Goal: Use online tool/utility: Utilize a website feature to perform a specific function

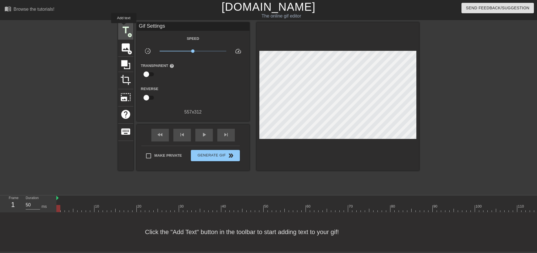
click at [124, 27] on span "title" at bounding box center [125, 30] width 11 height 11
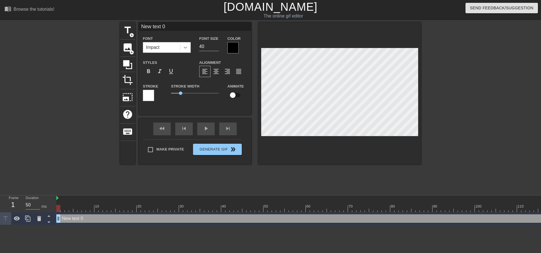
click at [185, 48] on icon at bounding box center [186, 48] width 6 height 6
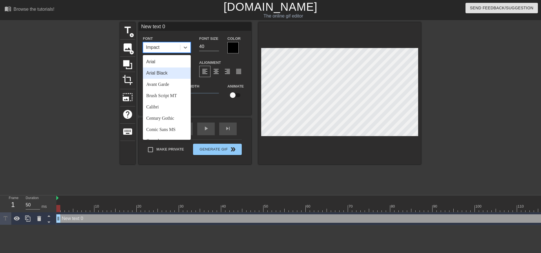
click at [182, 70] on div "Arial Black" at bounding box center [167, 72] width 48 height 11
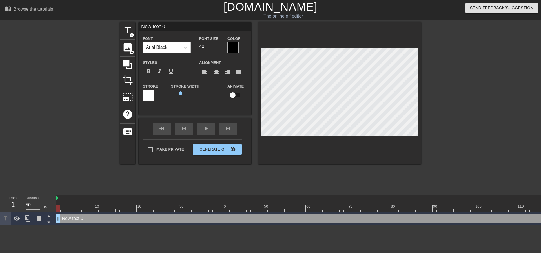
drag, startPoint x: 201, startPoint y: 48, endPoint x: 192, endPoint y: 50, distance: 9.2
click at [192, 50] on div "Font Arial Black Font Size 40 Color" at bounding box center [195, 44] width 113 height 18
type input "20"
click at [213, 65] on div "Alignment format_align_left format_align_center format_align_right format_align…" at bounding box center [223, 68] width 56 height 18
click at [219, 71] on span "format_align_center" at bounding box center [216, 71] width 7 height 7
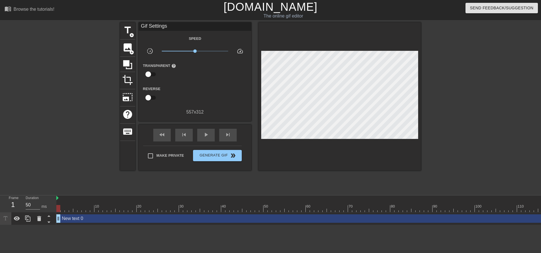
click at [158, 146] on div "Make Private Generate Gif double_arrow" at bounding box center [192, 157] width 99 height 22
click at [158, 153] on span "Make Private" at bounding box center [171, 156] width 28 height 6
click at [157, 153] on input "Make Private" at bounding box center [151, 156] width 12 height 12
checkbox input "true"
click at [213, 134] on div "play_arrow" at bounding box center [205, 135] width 17 height 13
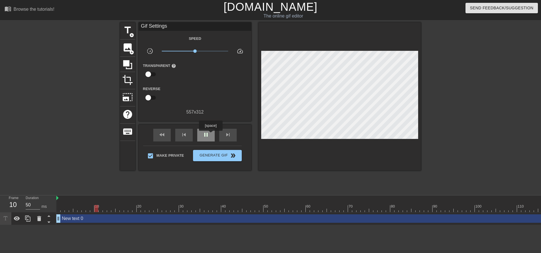
click at [210, 135] on div "pause" at bounding box center [205, 135] width 17 height 13
drag, startPoint x: 104, startPoint y: 209, endPoint x: 3, endPoint y: 210, distance: 101.5
click at [0, 214] on div "Frame 1 Duration 50 ms 10 20 30 40 50 60 70 80 90 100 110 120 130 140 150" at bounding box center [270, 210] width 541 height 30
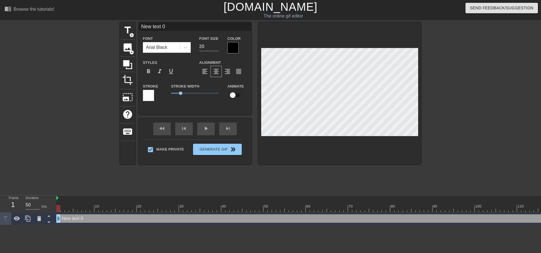
scroll to position [1, 1]
type input "A"
type textarea "A"
type input "Af"
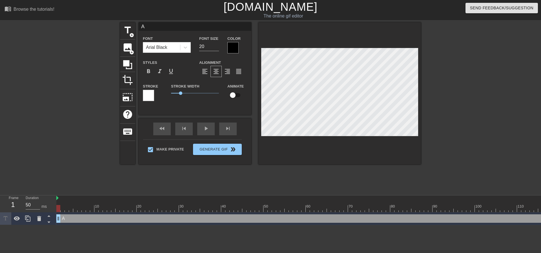
type textarea "Af"
type input "Aft"
type textarea "Aft"
type input "Afte"
type textarea "Afte"
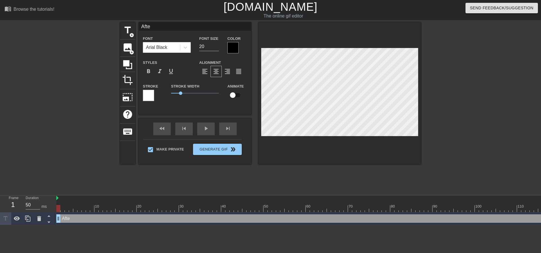
type input "After"
type textarea "After"
type input "After"
type textarea "After"
type input "After o"
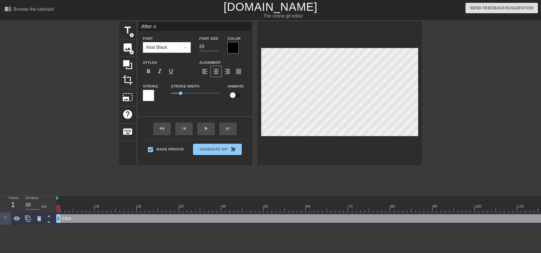
type textarea "After on"
type input "After onl"
type textarea "After onl"
type input "After only"
type textarea "After only"
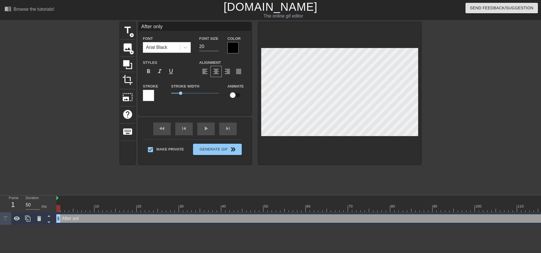
type input "After only"
type textarea "After only a"
type input "After only a"
type textarea "After only a"
type input "After only a f"
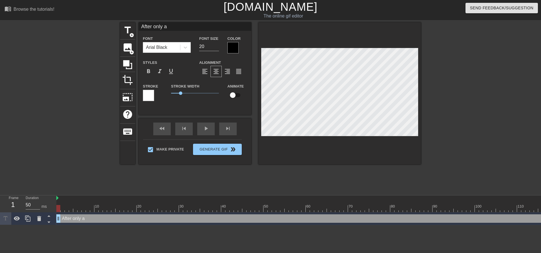
type textarea "After only a f"
type input "After only a fe"
type textarea "After only a fe"
type input "After only a few"
type textarea "After only a few"
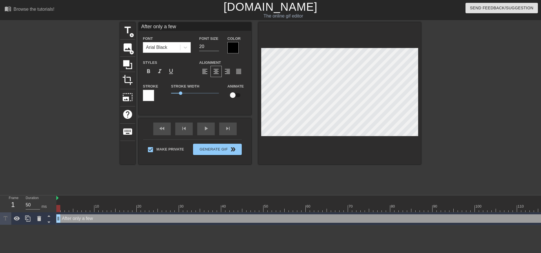
scroll to position [1, 2]
type input "After only a few"
type textarea "After only a few"
type input "After only a few d"
type textarea "After only a few d"
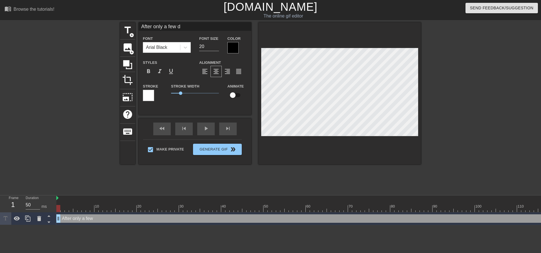
type input "After only a few da"
type textarea "After only a few day"
type input "After only a few days"
type textarea "After only a few days"
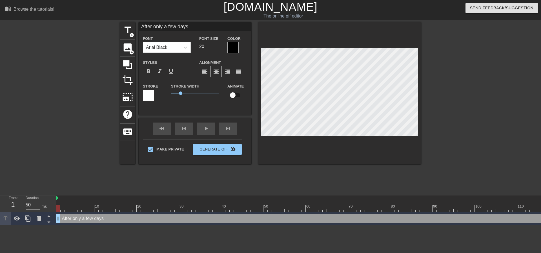
type input "After only a few days"
type textarea "After only a few days"
type input "After only a few days M"
type textarea "After only a few days M"
type input "After only a few days"
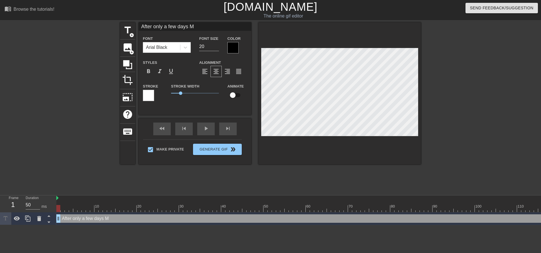
type textarea "After only a few days"
type input "After only a few days m"
type textarea "After only a few days my"
type input "After only a few days my"
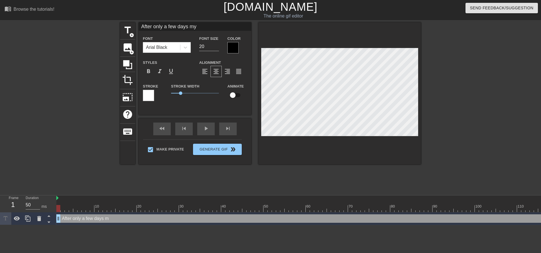
type textarea "After only a few days my"
type input "After only a few days my D"
type textarea "After only a few days my D"
type input "After only a few days my Da"
type textarea "After only a few days my Da"
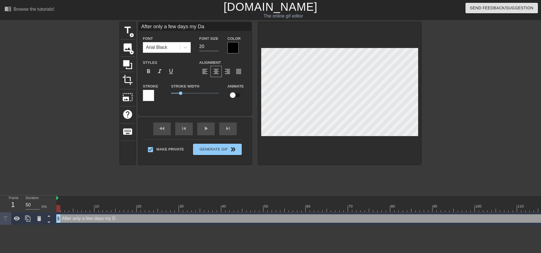
type input "After only a few days my Dau"
type textarea "After only a few days my Dau"
type input "After only a few days my Daug"
type textarea "After only a few days my Daug"
type input "After only a few days my Daugh"
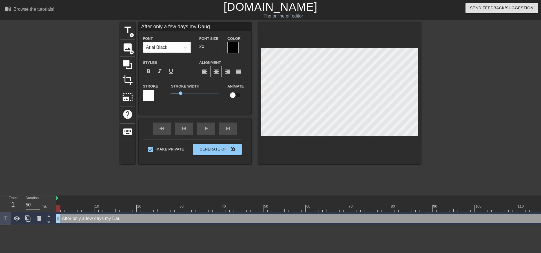
type textarea "After only a few days my Daugh"
type input "After only a few days my Daught"
type textarea "After only a few days my Daught"
type input "After only a few days my Daughte"
type textarea "After only a few days my Daughte"
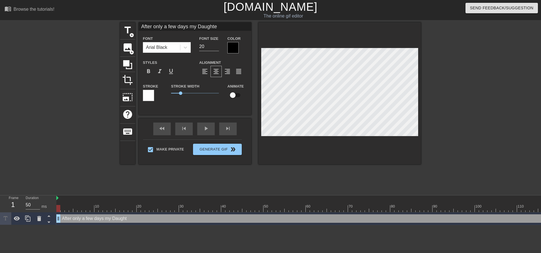
type input "After only a few days my Daughter"
type textarea "After only a few days my Daughter"
type input "After only a few days my Daughter"
type textarea "After only a few days my Daughter"
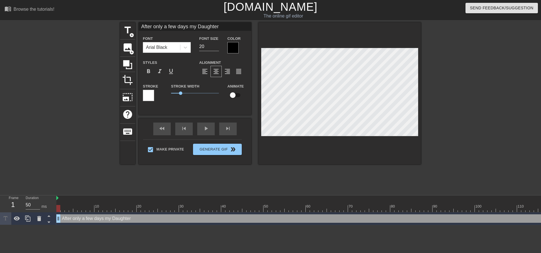
type input "After only a few days my Daughterh"
type textarea "After only a few days my Daughter h"
type input "After only a few days my Daughterha"
type textarea "After only a few days my Daughter ha"
type input "After only a few days my Daughterhas"
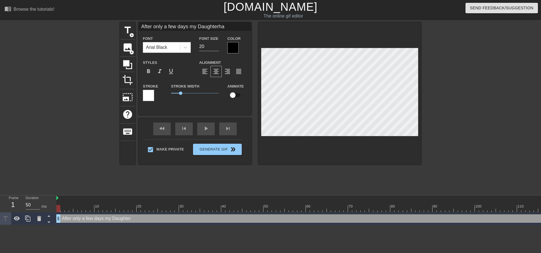
type textarea "After only a few days my Daughter has"
type input "After only a few days my Daughterhas"
type textarea "After only a few days my Daughter has"
type input "After only a few days my Daughterhas c"
type textarea "After only a few days my Daughter has c"
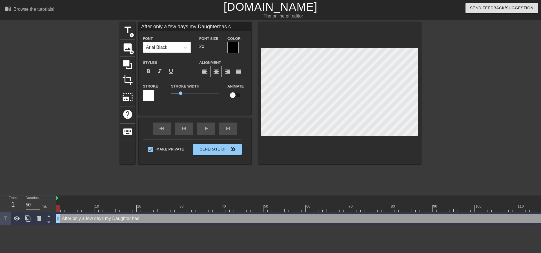
type input "After only a few days my Daughterhas co"
type textarea "After only a few days my Daughter has co"
type input "After only a few days my Daughterhas com"
type textarea "After only a few days my Daughter has com"
type input "After only a few days my Daughterhas comp"
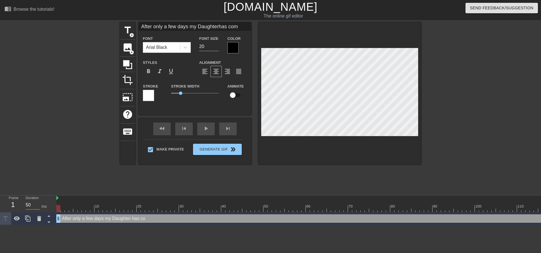
type textarea "After only a few days my Daughter has comp"
type input "After only a few days my Daughterhas compl"
type textarea "After only a few days my Daughter has compl"
type input "After only a few days my Daughterhas comple"
type textarea "After only a few days my Daughter has comple"
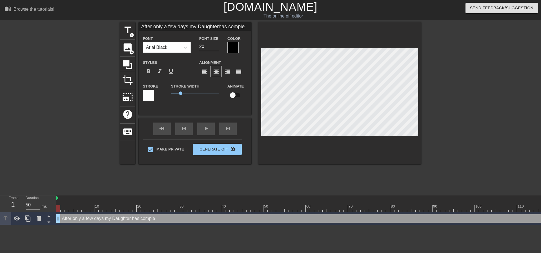
type input "After only a few days my Daughterhas complet"
type textarea "After only a few days my Daughter has complet"
type input "After only a few days my Daughterhas complete"
type textarea "After only a few days my Daughter has complete"
type input "After only a few days my Daughterhas completel"
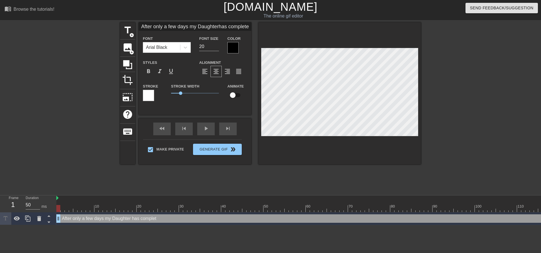
type textarea "After only a few days my Daughter has completel"
type input "After only a few days my Daughterhas completely"
type textarea "After only a few days my Daughter has completely"
type input "After only a few days my Daughterhas completely"
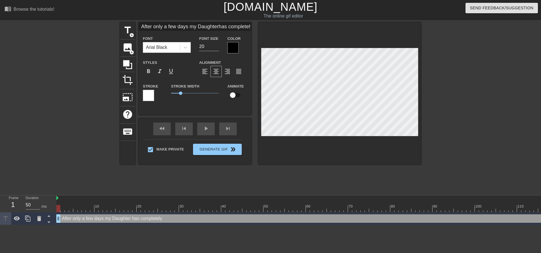
type textarea "After only a few days my Daughter has completely"
type input "After only a few days my Daughterhas completely b"
type textarea "After only a few days my Daughter has completely b"
type input "After only a few days my Daughterhas completely br"
type textarea "After only a few days my Daughter has completely br"
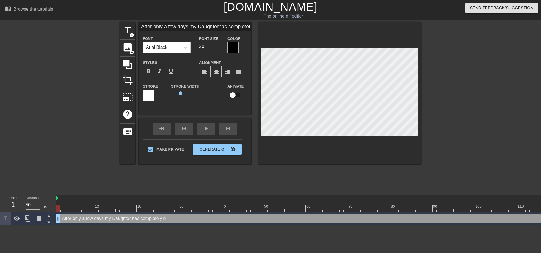
type input "After only a few days my Daughterhas completely bro"
type textarea "After only a few days my Daughter has completely bro"
type input "After only a few days my Daughterhas completely brok"
type textarea "After only a few days my Daughter has completely brok"
type input "After only a few days my Daughterhas completely broke"
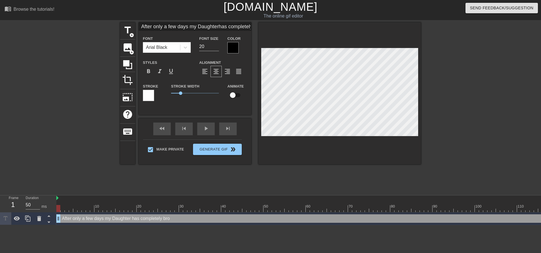
type textarea "After only a few days my Daughter has completely broke"
type input "After only a few days my Daughterhas completely broken"
type textarea "After only a few days my Daughter has completely broken"
type input "After only a few days my Daughterhas completely broken"
type textarea "After only a few days my Daughter has completely broken"
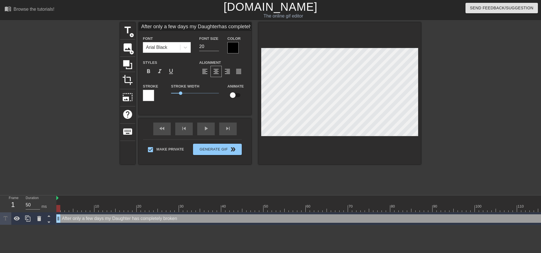
type input "After only a few days my Daughterhas completely broken m"
type textarea "After only a few days my Daughter has completely broken m"
type input "After only a few days my Daughterhas completely broken my"
type textarea "After only a few days my Daughter has completely broken my"
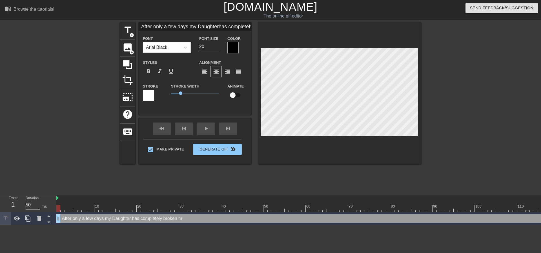
type input "After only a few days my Daughterhas completely broken my"
type textarea "After only a few days my Daughter has completely broken my"
type input "After only a few days my Daughterhas completely broken my w"
type textarea "After only a few days my Daughter has completely broken my w"
type input "After only a few days my Daughterhas completely broken my wi"
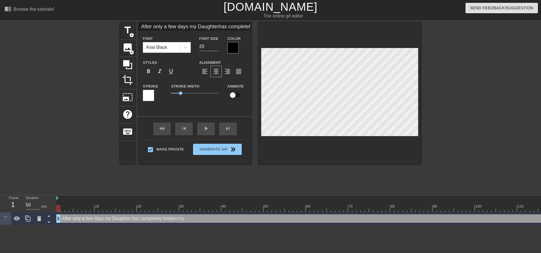
type textarea "After only a few days my Daughter has completely broken my wi"
type input "After only a few days my Daughterhas completely broken my wif"
type textarea "After only a few days my Daughter has completely broken my wif"
type input "After only a few days my Daughterhas completely broken my wife"
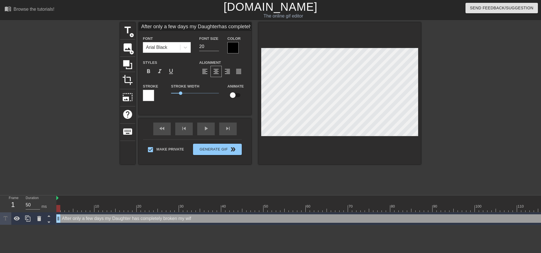
type textarea "After only a few days my Daughter has completely broken my wife"
type input "After only a few days my Daughterhas completely broken my wife"
type textarea "After only a few days my Daughter has completely broken my wife"
type input "After only a few days my Daughterhas completely broken my wife d"
type textarea "After only a few days my Daughter has completely broken my wife d"
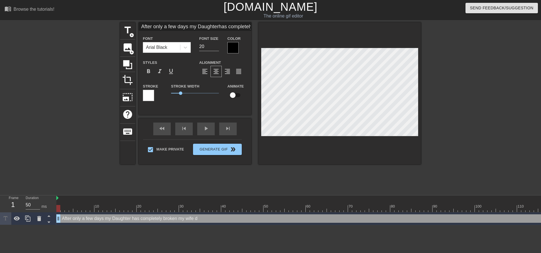
type input "After only a few days my Daughterhas completely broken my wife"
type textarea "After only a few days my Daughter has completely broken my wife"
type input "After only a few days my Daughterhas completely broken my wife d"
type textarea "After only a few days my Daughter has completely broken my wife d"
type input "After only a few days my Daughterhas completely broken my wife do"
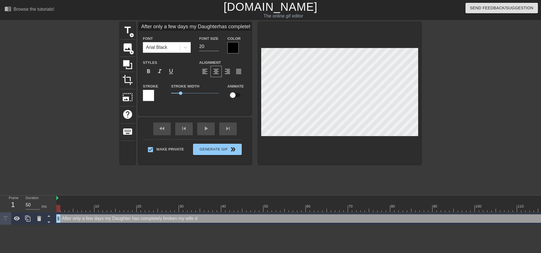
type textarea "After only a few days my Daughter has completely broken my wife do"
type input "After only a few days my Daughterhas completely broken my wife dow"
type textarea "After only a few days my Daughter has completely broken my wife dow"
type input "After only a few days my Daughterhas completely broken my wife down"
type textarea "After only a few days my Daughter has completely broken my wife down"
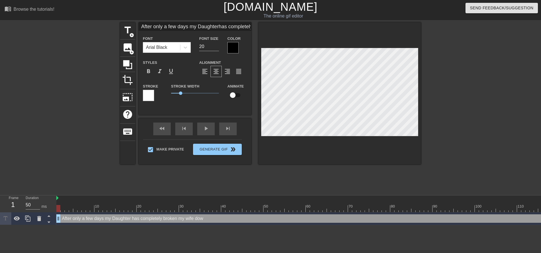
type input "After only a few days my Daughterhas completely broken my wife down"
type textarea "After only a few days my Daughter has completely broken my wife down"
type input "After only a few days my Daughterhas completely broken my wife down i"
type textarea "After only a few days my Daughter has completely broken my wife down i"
type input "After only a few days my Daughterhas completely broken my wife down in"
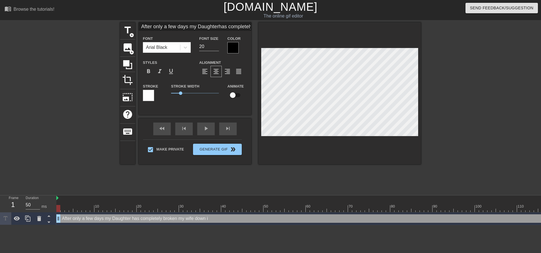
type textarea "After only a few days my Daughter has completely broken my wife down in"
type input "After only a few days my Daughterhas completely broken my wife down int"
type textarea "After only a few days my Daughter has completely broken my wife down int"
type input "After only a few days my Daughterhas completely broken my wife down into"
type textarea "After only a few days my Daughter has completely broken my wife down into"
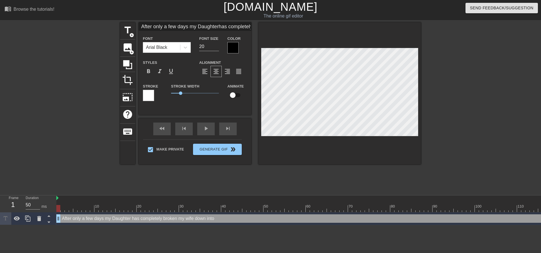
type input "After only a few days my Daughterhas completely broken my wife down into"
type textarea "After only a few days my Daughter has completely broken my wife down into"
type input "After only a few days my Daughterhas completely broken my wife down intoa"
type textarea "After only a few days my Daughter has completely broken my wife down into a"
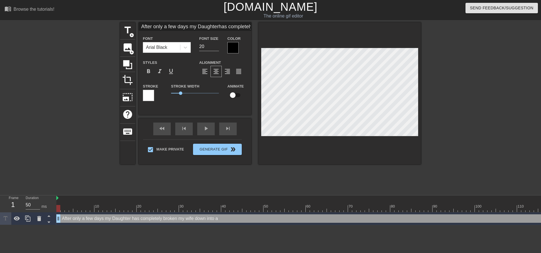
type input "After only a few days my Daughterhas completely broken my wife down intoa"
type textarea "After only a few days my Daughter has completely broken my wife down into a"
type input "After only a few days my Daughterhas completely broken my wife down intoa"
type textarea "After only a few days my Daughter has completely broken my wife down into a"
type input "After only a few days my Daughterhas completely broken my wife down into"
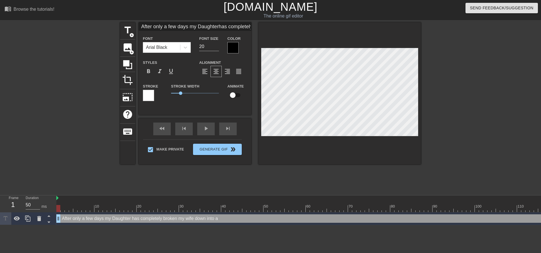
type textarea "After only a few days my Daughter has completely broken my wife down into"
type input "After only a few days my Daughterhas completely broken my wife down inton"
type textarea "After only a few days my Daughter has completely broken my wife down into n"
type input "After only a few days my Daughterhas completely broken my wife down intono"
type textarea "After only a few days my Daughter has completely broken my wife down into no"
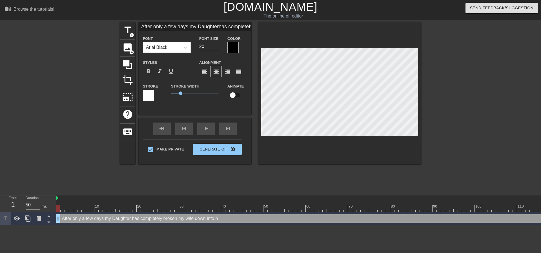
type input "After only a few days my Daughterhas completely broken my wife down intonot"
type textarea "After only a few days my Daughter has completely broken my wife down into not"
type input "After only a few days my Daughterhas completely broken my wife down intonoth"
type textarea "After only a few days my Daughter has completely broken my wife down into noth"
type input "After only a few days my Daughterhas completely broken my wife down intonothi"
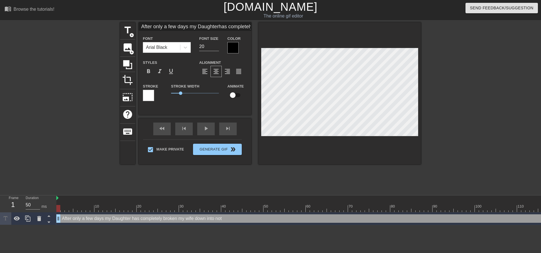
type textarea "After only a few days my Daughter has completely broken my wife down into nothi"
type input "After only a few days my Daughterhas completely broken my wife down intonothin"
type textarea "After only a few days my Daughter has completely broken my wife down into nothi…"
type input "After only a few days my Daughterhas completely broken my wife down intonothing"
type textarea "After only a few days my Daughter has completely broken my wife down into nothi…"
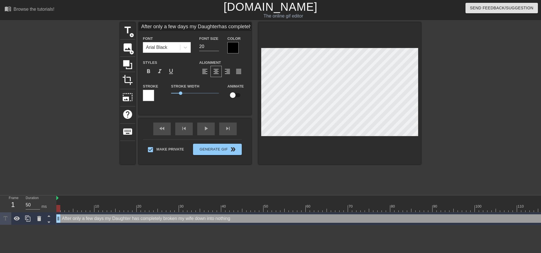
type input "After only a few days my Daughterhas completely broken my wife down intonothing…"
type textarea "After only a few days my Daughter has completely broken my wife down into nothi…"
type input "After only a few days my Daughterhas completely broken my wife down intonothing…"
type textarea "After only a few days my Daughter has completely broken my wife down into nothi…"
type input "After only a few days my Daughterhas completely broken my wife down intonothing…"
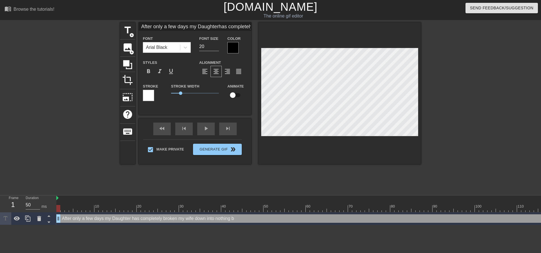
type textarea "After only a few days my Daughter has completely broken my wife down into nothi…"
type input "After only a few days my Daughterhas completely broken my wife down intonothing…"
type textarea "After only a few days my Daughter has completely broken my wife down into nothi…"
type input "After only a few days my Daughterhas completely broken my wife down intonothing…"
type textarea "After only a few days my Daughter has completely broken my wife down into nothi…"
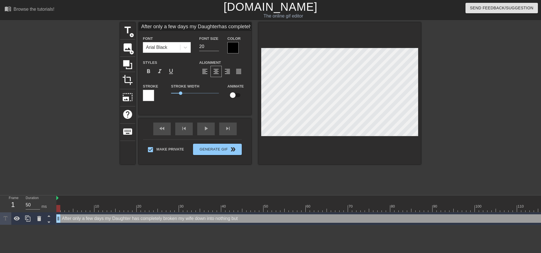
type input "After only a few days my Daughterhas completely broken my wife down intonothing…"
type textarea "After only a few days my Daughter has completely broken my wife down into nothi…"
type input "After only a few days my Daughterhas completely broken my wife down intonothing…"
type textarea "After only a few days my Daughter has completely broken my wife down into nothi…"
type input "After only a few days my Daughterhas completely broken my wife down intonothing…"
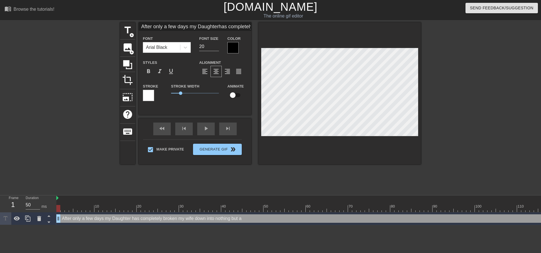
type textarea "After only a few days my Daughter has completely broken my wife down into nothi…"
type input "After only a few days my Daughterhas completely broken my wife down intonothing…"
type textarea "After only a few days my Daughter has completely broken my wife down into nothi…"
type input "After only a few days my Daughterhas completely broken my wife down intonothing…"
type textarea "After only a few days my Daughter has completely broken my wife down into nothi…"
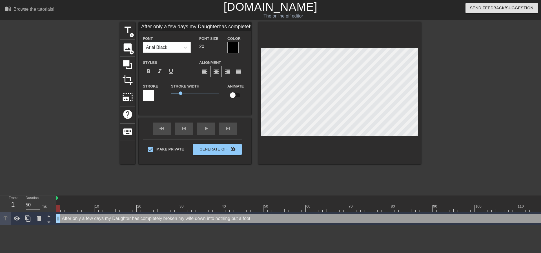
type input "After only a few days my Daughterhas completely broken my wife down intonothing…"
type textarea "After only a few days my Daughter has completely broken my wife down into nothi…"
type input "After only a few days my Daughterhas completely broken my wife down intonothing…"
type textarea "After only a few days my Daughter has completely broken my wife down into nothi…"
type input "After only a few days my Daughterhas completely broken my wife down intonothing…"
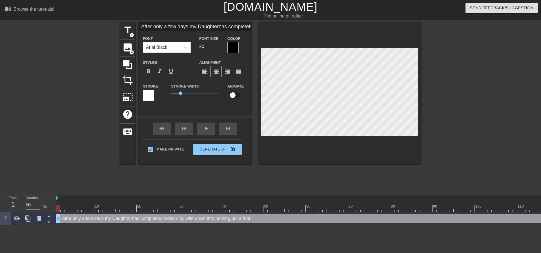
type textarea "After only a few days my Daughter has completely broken my wife down into nothi…"
type input "After only a few days my Daughterhas completely broken my wife down intonothing…"
type textarea "After only a few days my Daughter has completely broken my wife down into nothi…"
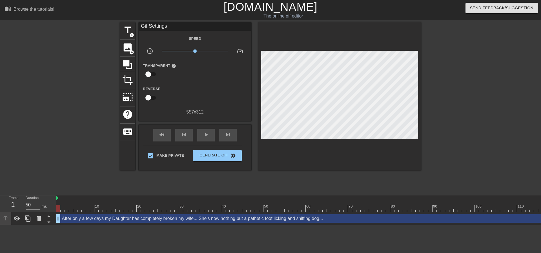
click at [432, 98] on div at bounding box center [470, 106] width 85 height 169
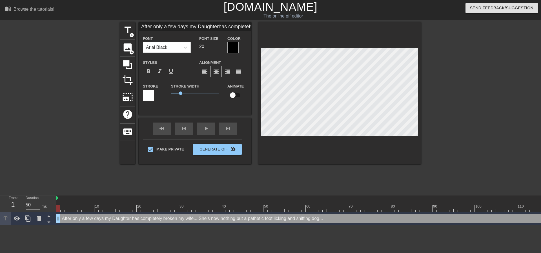
scroll to position [3, 1]
click at [463, 109] on div at bounding box center [470, 106] width 85 height 169
click at [432, 113] on div at bounding box center [470, 106] width 85 height 169
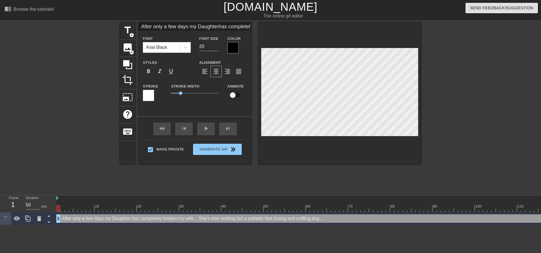
drag, startPoint x: 464, startPoint y: 91, endPoint x: 419, endPoint y: 93, distance: 45.4
click at [463, 92] on div at bounding box center [470, 106] width 85 height 169
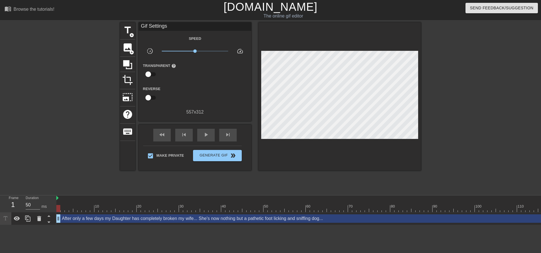
drag, startPoint x: 461, startPoint y: 91, endPoint x: 245, endPoint y: 120, distance: 218.4
click at [461, 92] on div at bounding box center [470, 106] width 85 height 169
click at [230, 154] on span "double_arrow" at bounding box center [233, 155] width 7 height 7
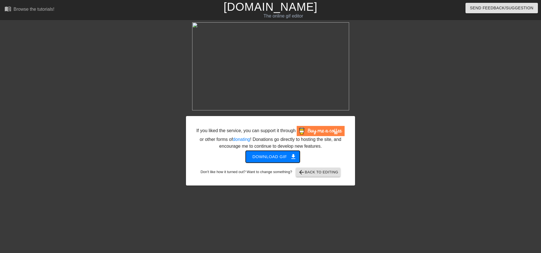
click at [277, 155] on span "Download gif get_app" at bounding box center [273, 156] width 41 height 7
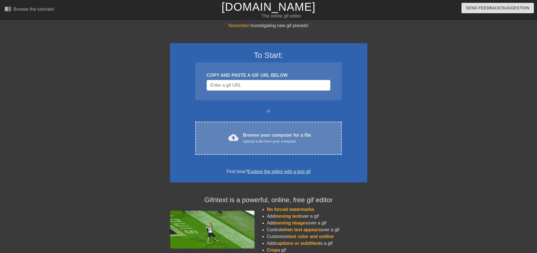
click at [257, 140] on div "Upload a file from your computer" at bounding box center [277, 141] width 68 height 6
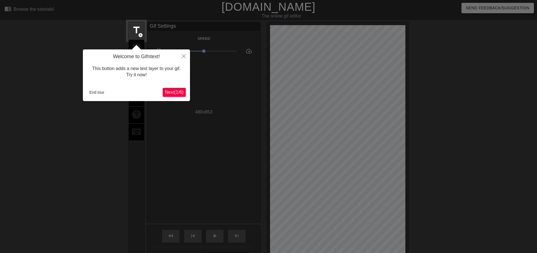
scroll to position [14, 0]
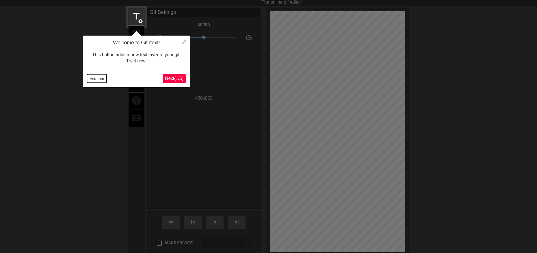
click at [95, 84] on div "Welcome to Gifntext! This button adds a new text layer to your gif. Try it now!…" at bounding box center [136, 62] width 107 height 52
click at [96, 83] on div "End tour Next ( 1 / 6 )" at bounding box center [136, 78] width 99 height 9
click at [101, 77] on button "End tour" at bounding box center [96, 78] width 19 height 8
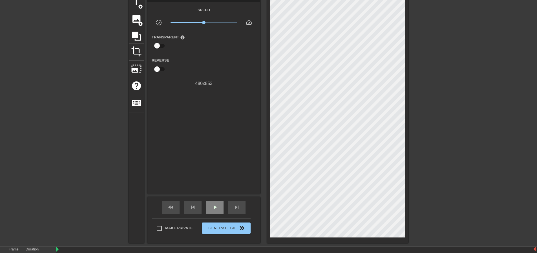
scroll to position [42, 0]
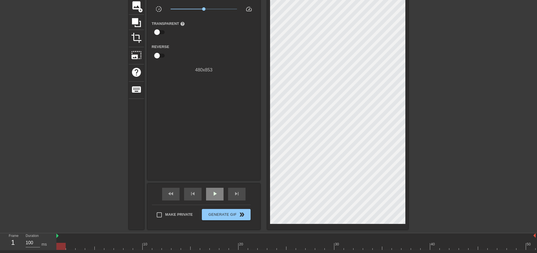
click at [217, 194] on span "play_arrow" at bounding box center [214, 193] width 7 height 7
click at [217, 194] on span "pause" at bounding box center [214, 193] width 7 height 7
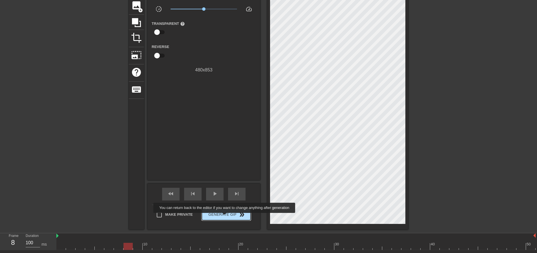
click at [225, 217] on span "Generate Gif double_arrow" at bounding box center [226, 214] width 44 height 7
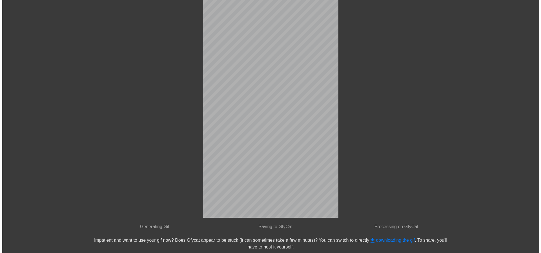
scroll to position [0, 0]
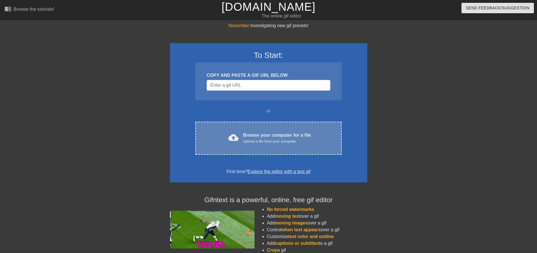
click at [262, 148] on div "cloud_upload Browse your computer for a file Upload a file from your computer C…" at bounding box center [268, 138] width 146 height 33
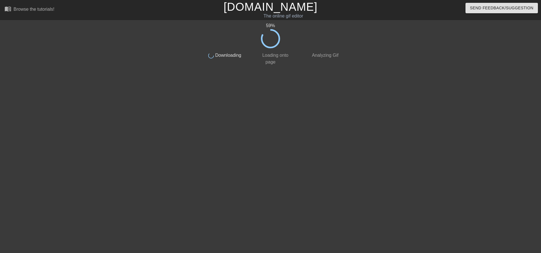
click at [448, 194] on html "menu_book Browse the tutorials! Gifntext.com The online gif editor Send Feedbac…" at bounding box center [270, 97] width 541 height 194
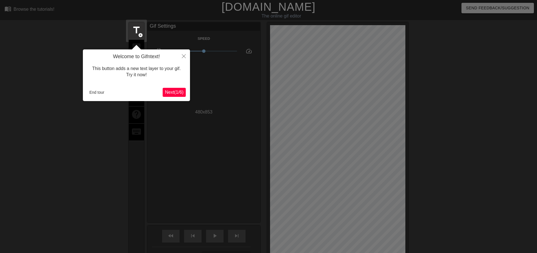
scroll to position [14, 0]
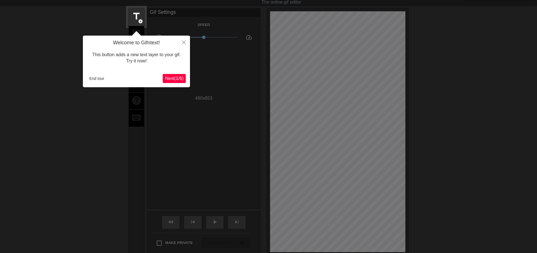
click at [100, 69] on div "This button adds a new text layer to your gif. Try it now!" at bounding box center [136, 58] width 99 height 24
click at [98, 79] on button "End tour" at bounding box center [96, 78] width 19 height 8
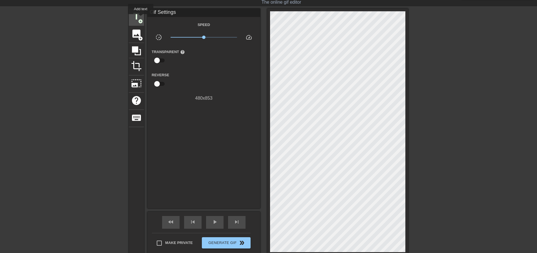
click at [141, 18] on span "title" at bounding box center [136, 16] width 11 height 11
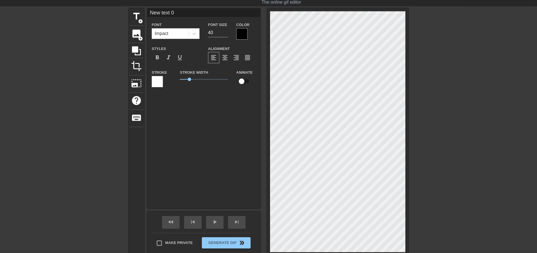
click at [176, 28] on div "Impact" at bounding box center [176, 33] width 48 height 11
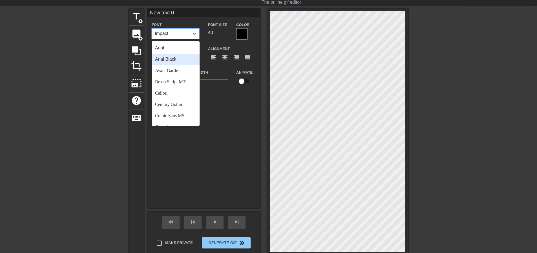
click at [182, 58] on div "Arial Black" at bounding box center [176, 59] width 48 height 11
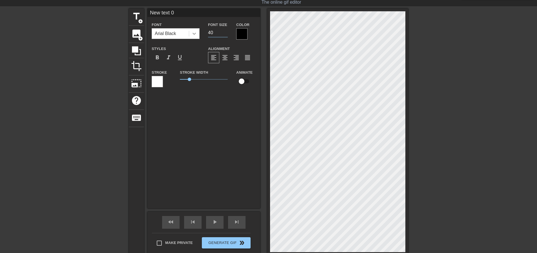
drag, startPoint x: 219, startPoint y: 30, endPoint x: 191, endPoint y: 30, distance: 27.6
click at [208, 30] on div "Font Size 40" at bounding box center [218, 30] width 28 height 18
type input "20"
click at [227, 61] on span "format_align_center" at bounding box center [225, 57] width 7 height 7
click at [183, 244] on span "Make Private" at bounding box center [179, 243] width 28 height 6
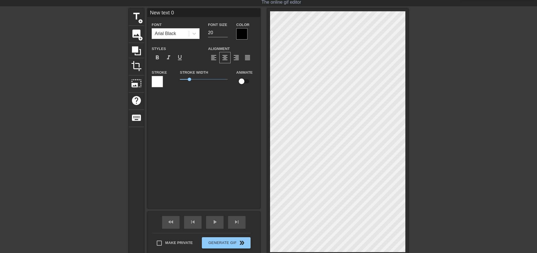
click at [165, 244] on input "Make Private" at bounding box center [159, 243] width 12 height 12
checkbox input "true"
type input ","
type textarea ","
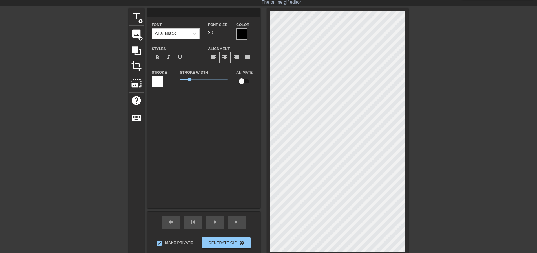
type input ",k"
type textarea ",k"
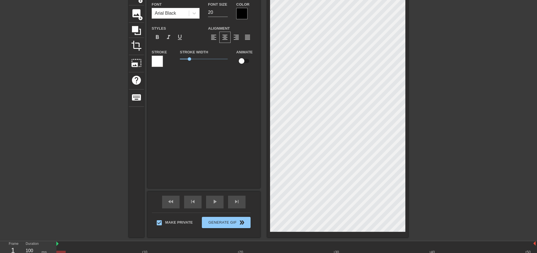
scroll to position [53, 0]
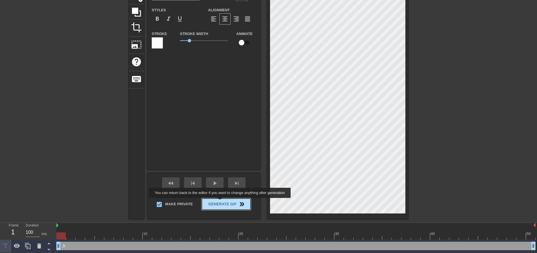
click at [220, 203] on span "Generate Gif double_arrow" at bounding box center [226, 203] width 44 height 7
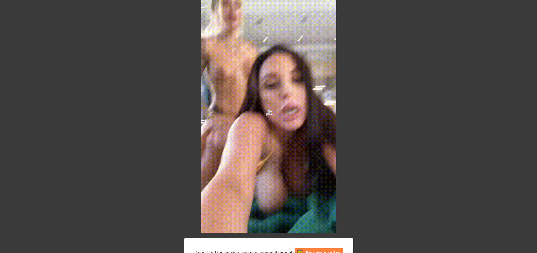
scroll to position [0, 0]
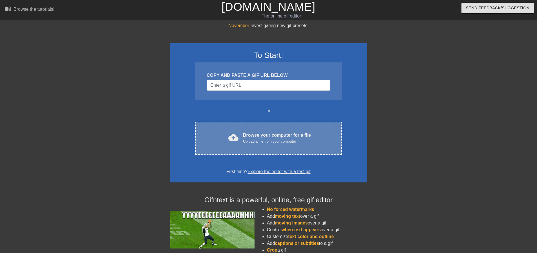
click at [286, 132] on div "Browse your computer for a file Upload a file from your computer" at bounding box center [277, 138] width 68 height 12
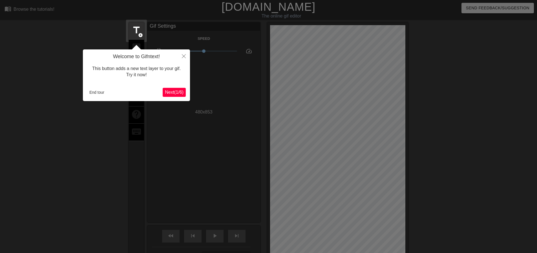
scroll to position [14, 0]
